Goal: Check status: Check status

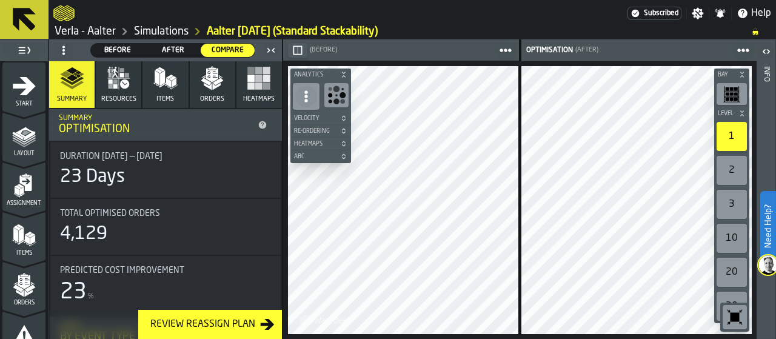
click at [207, 85] on polygon "button" at bounding box center [208, 86] width 8 height 7
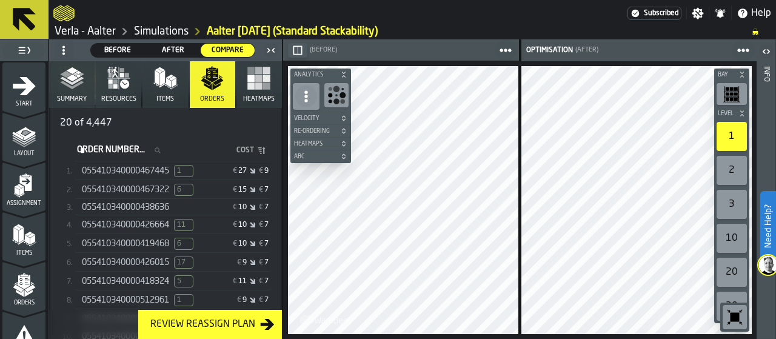
scroll to position [238, 0]
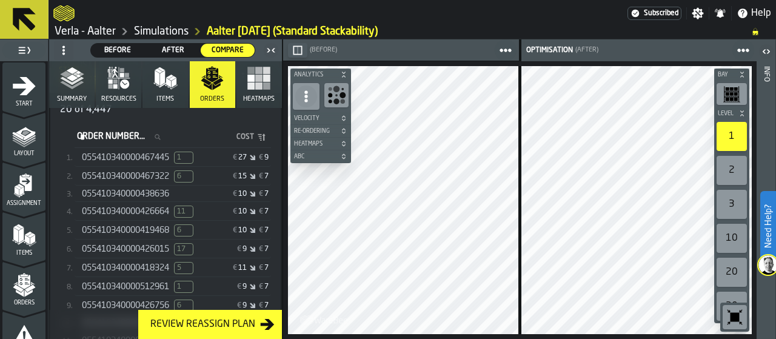
click at [150, 178] on span "055410340000467322" at bounding box center [125, 177] width 87 height 10
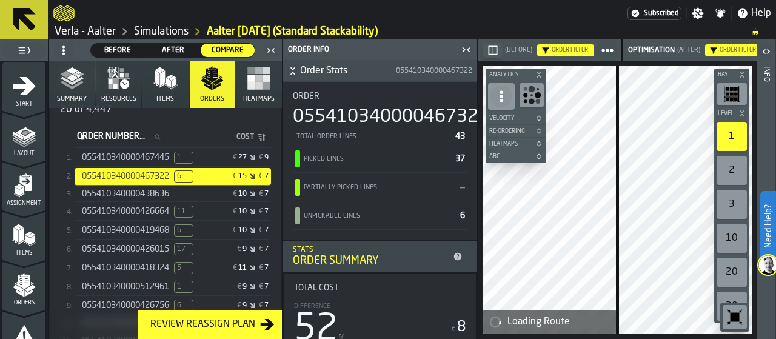
click at [269, 49] on icon "button-toggle-Close me" at bounding box center [268, 50] width 3 height 4
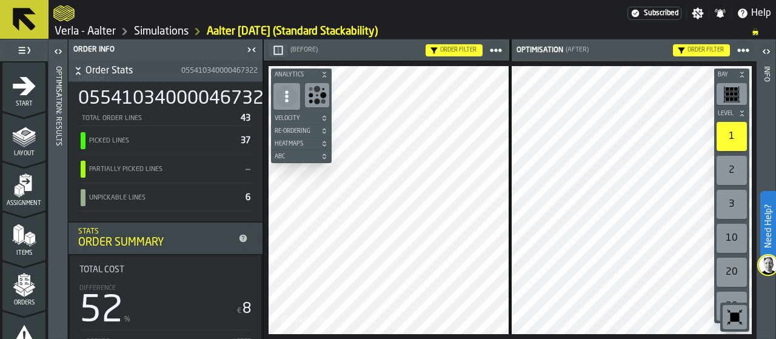
scroll to position [10, 0]
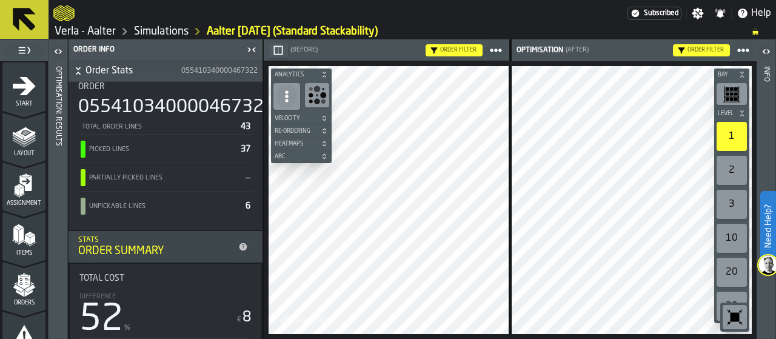
click at [102, 28] on link "Verla - Aalter" at bounding box center [85, 31] width 61 height 13
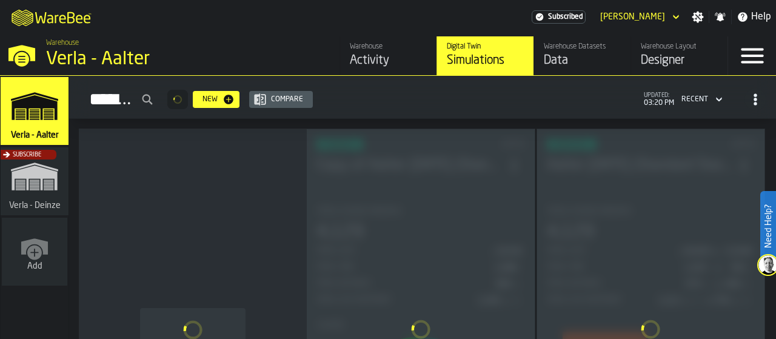
drag, startPoint x: 375, startPoint y: 59, endPoint x: 380, endPoint y: 41, distance: 19.0
click at [380, 41] on link "Warehouse Activity" at bounding box center [388, 55] width 97 height 39
